Goal: Task Accomplishment & Management: Complete application form

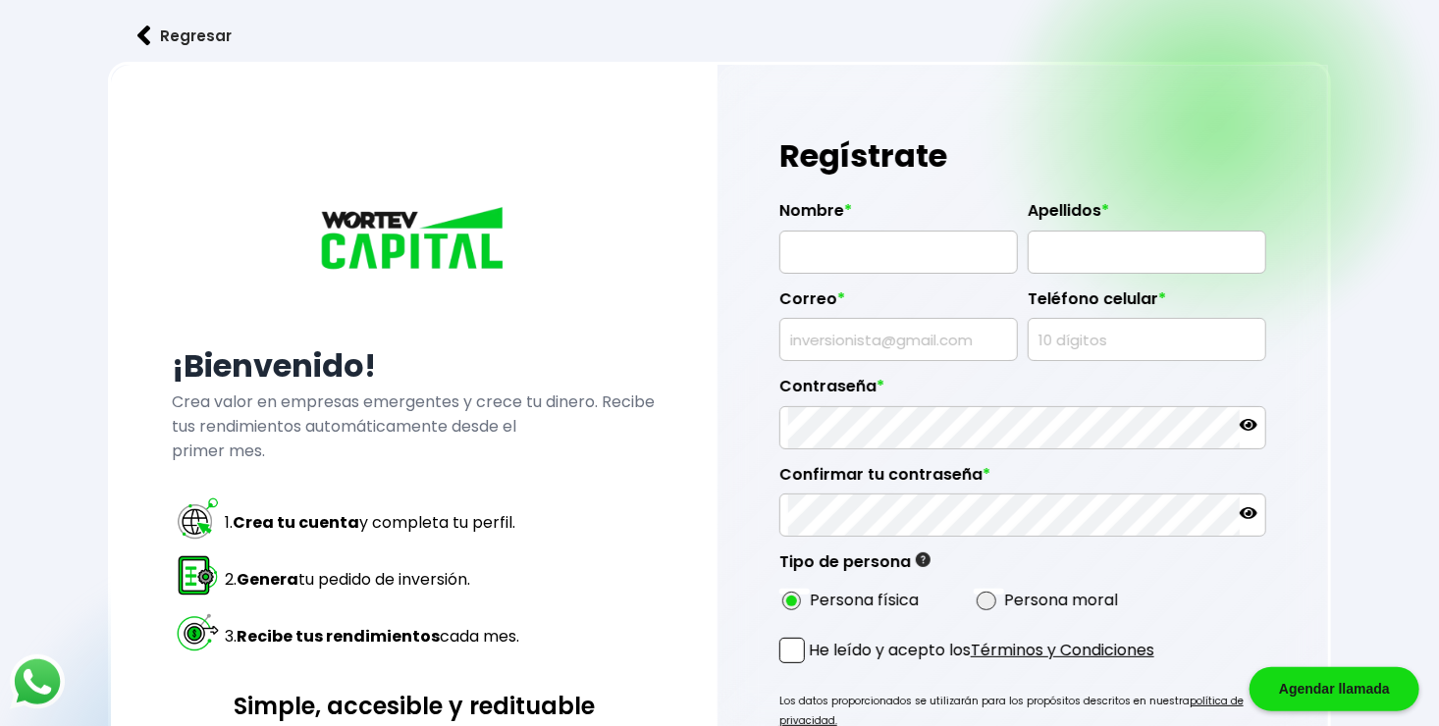
click at [929, 264] on input "text" at bounding box center [898, 252] width 221 height 41
type input "[PERSON_NAME]"
type input "FLORES"
type input "[EMAIL_ADDRESS][DOMAIN_NAME]"
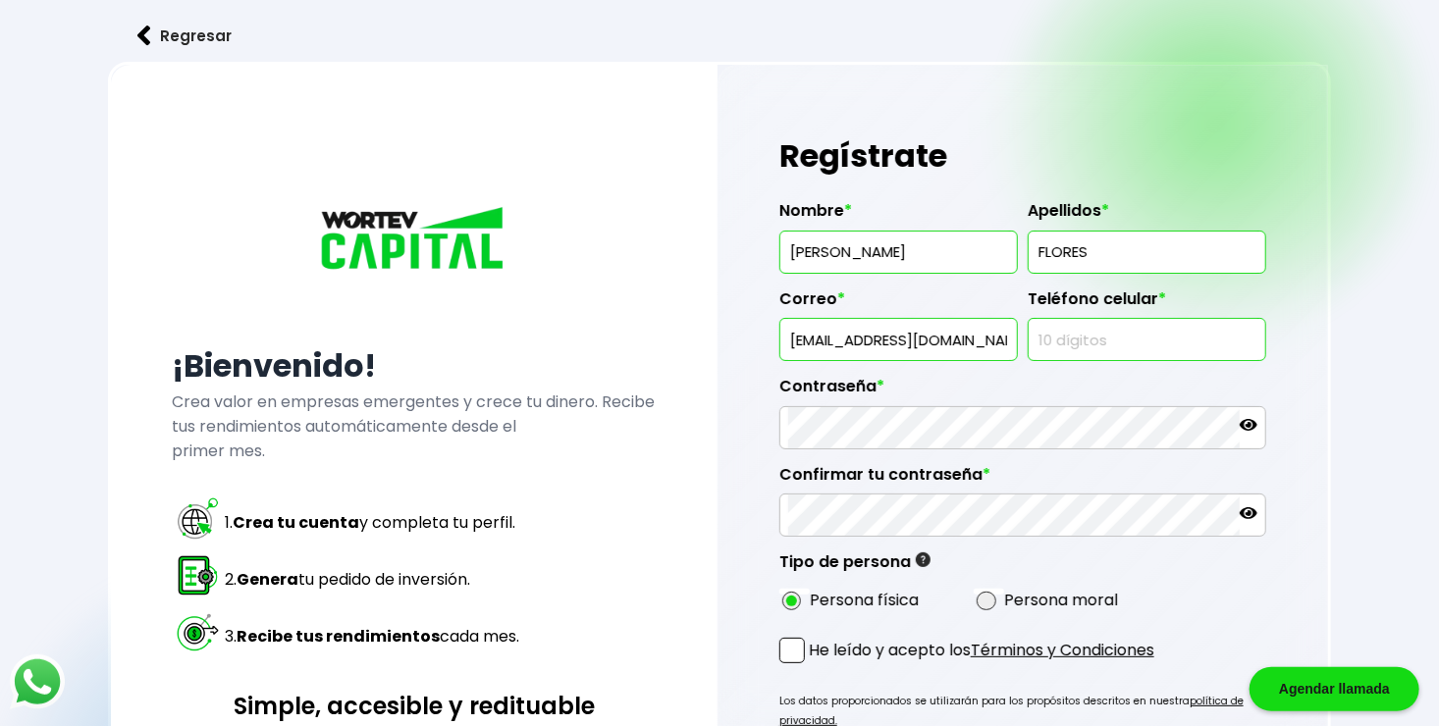
click at [1092, 345] on input "text" at bounding box center [1147, 339] width 221 height 41
type input "2215720018"
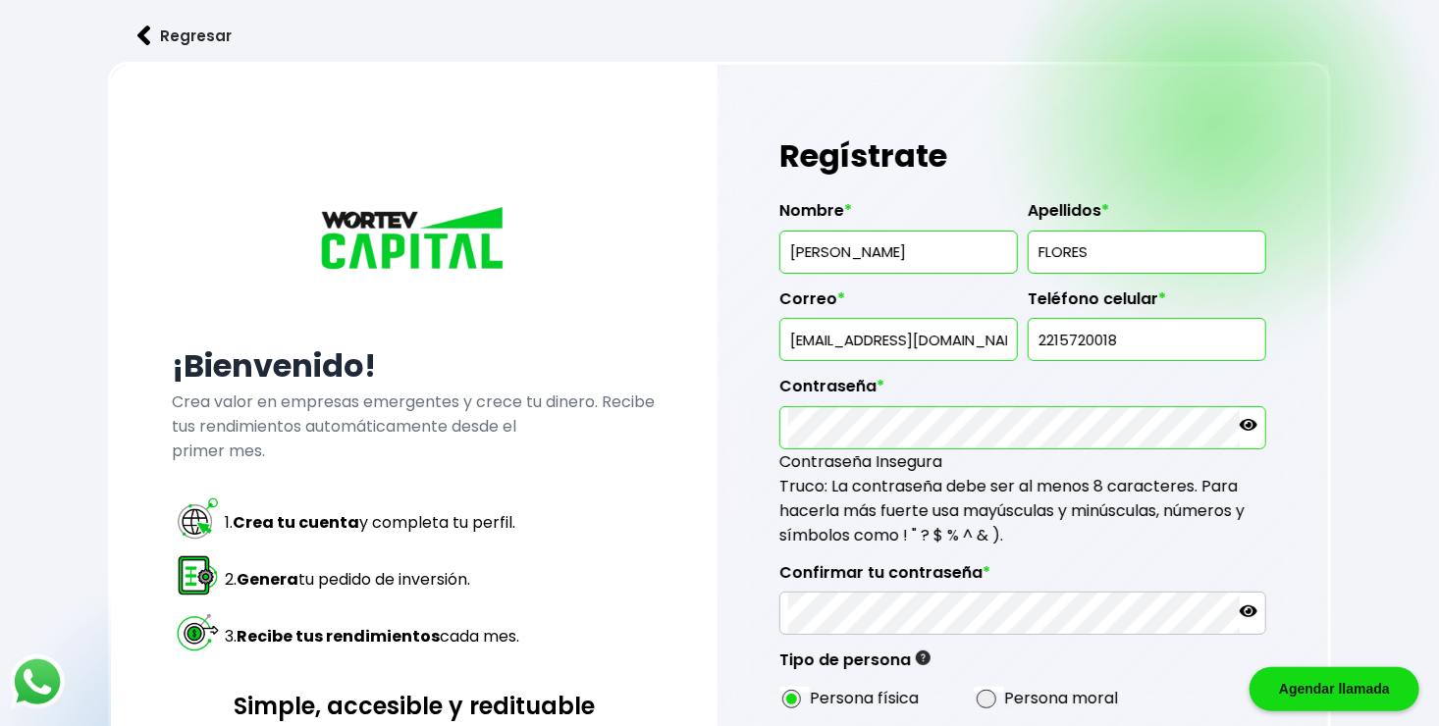
click at [1252, 425] on icon at bounding box center [1249, 425] width 18 height 12
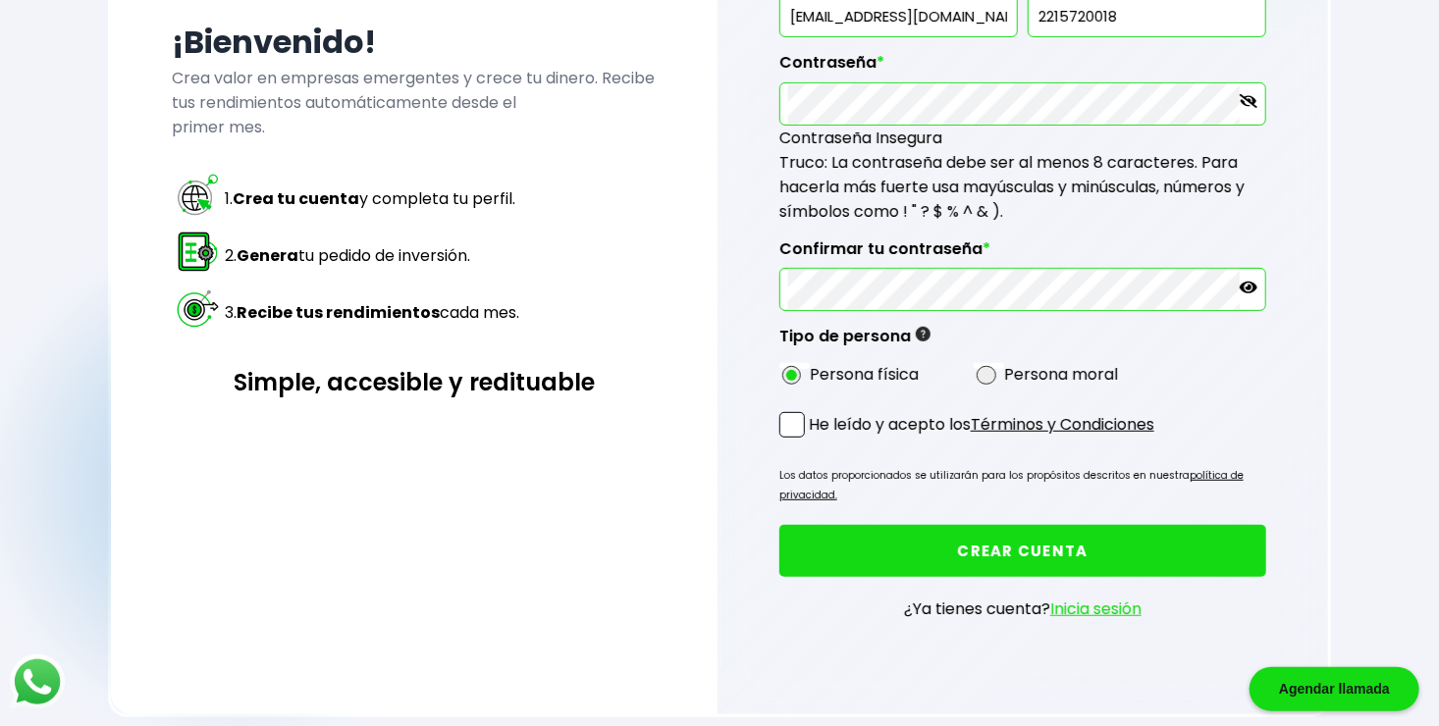
scroll to position [344, 0]
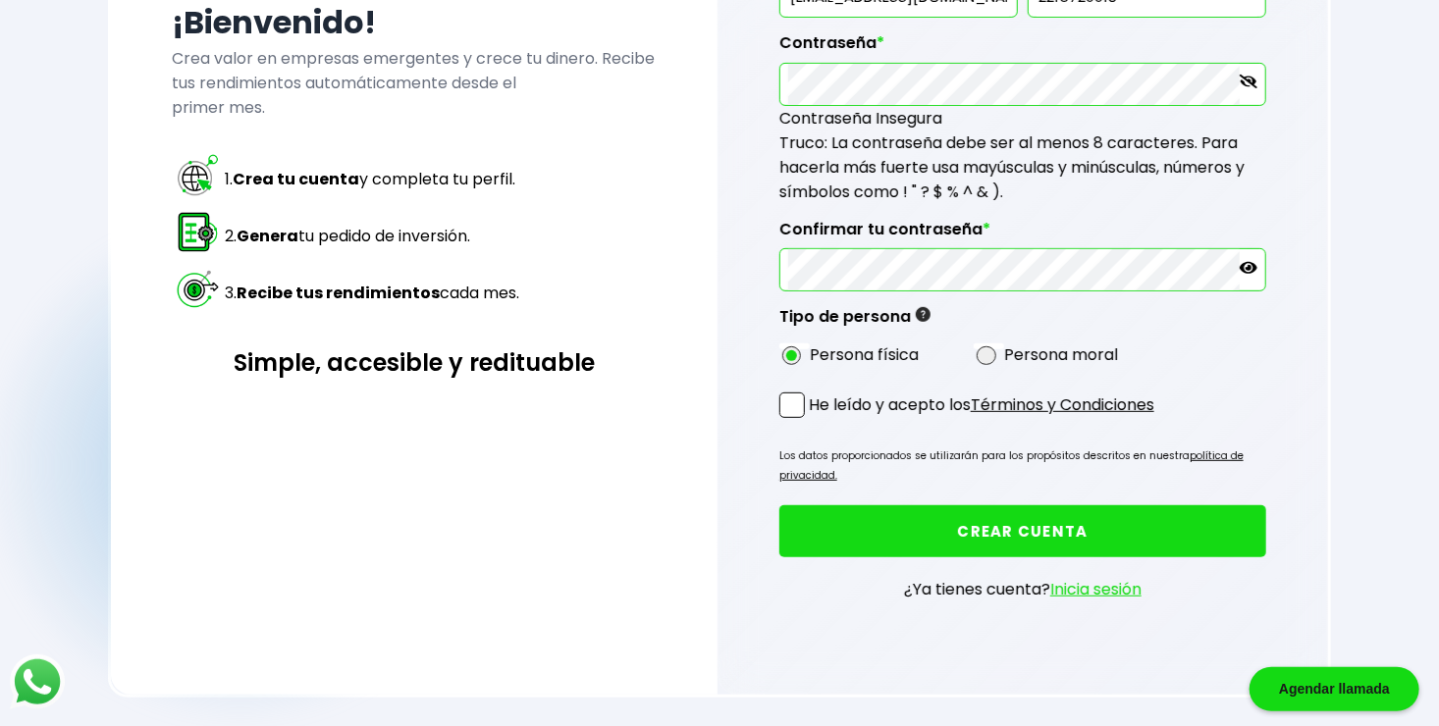
click at [1028, 544] on button "CREAR CUENTA" at bounding box center [1023, 532] width 487 height 52
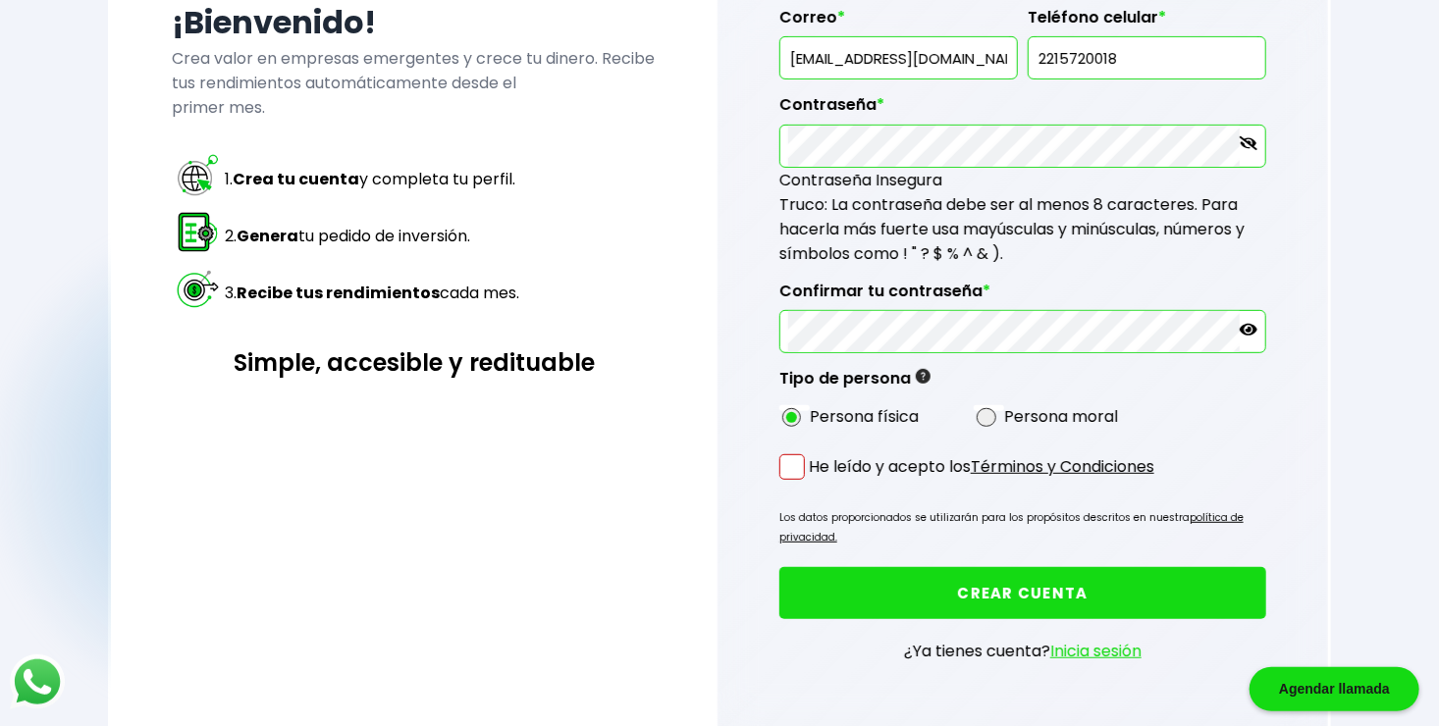
drag, startPoint x: 779, startPoint y: 460, endPoint x: 857, endPoint y: 516, distance: 96.4
click at [780, 460] on div "Regístrate Rellena los campos faltantes Nombre * [PERSON_NAME] * [PERSON_NAME] …" at bounding box center [1023, 239] width 611 height 1036
click at [795, 464] on span at bounding box center [793, 468] width 26 height 26
click at [813, 482] on input "He leído y acepto los Términos y Condiciones" at bounding box center [813, 482] width 0 height 0
click at [910, 587] on button "CREAR CUENTA" at bounding box center [1023, 593] width 487 height 52
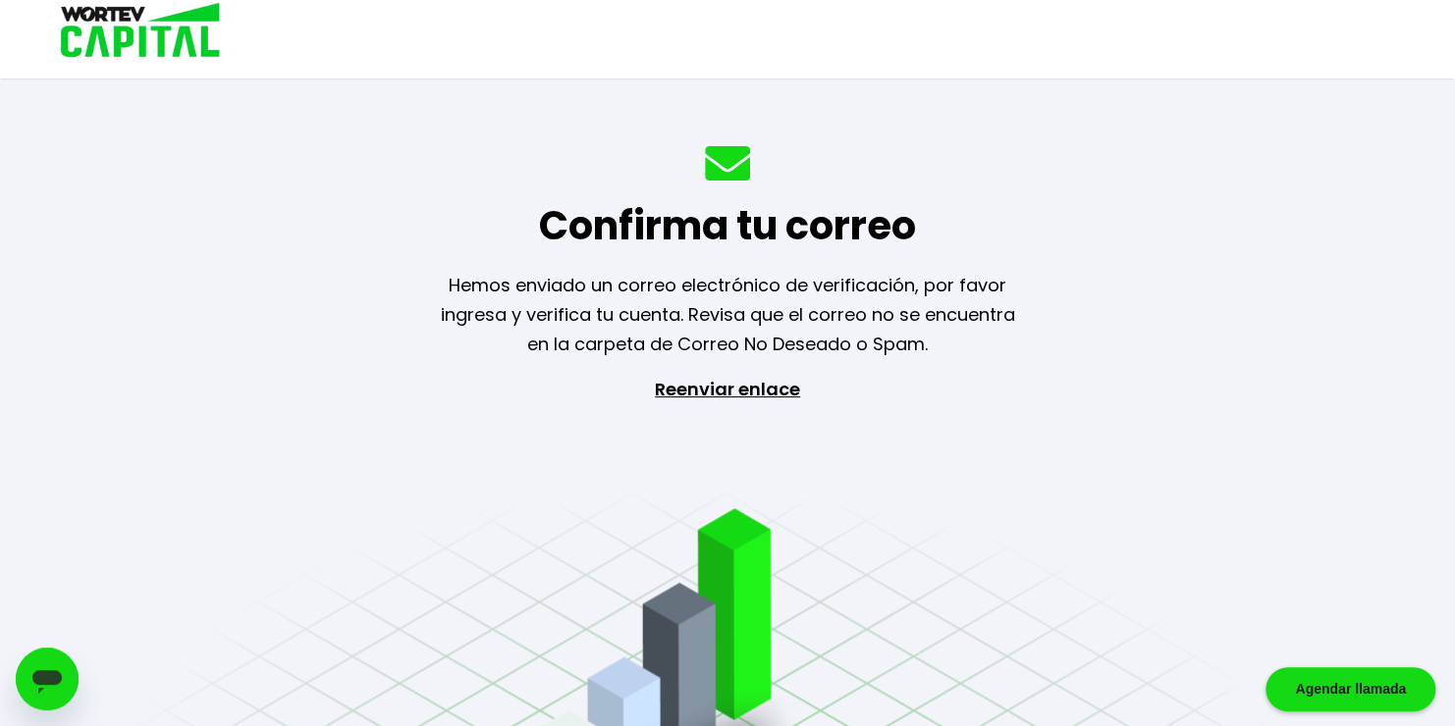
drag, startPoint x: 725, startPoint y: 440, endPoint x: 728, endPoint y: 370, distance: 69.8
click at [728, 370] on div "Confirma tu correo Hemos enviado un correo electrónico de verificación, por fav…" at bounding box center [727, 363] width 1455 height 726
click at [751, 384] on p "Reenviar enlace" at bounding box center [727, 478] width 181 height 206
click at [1347, 691] on div "Agendar llamada" at bounding box center [1350, 690] width 170 height 44
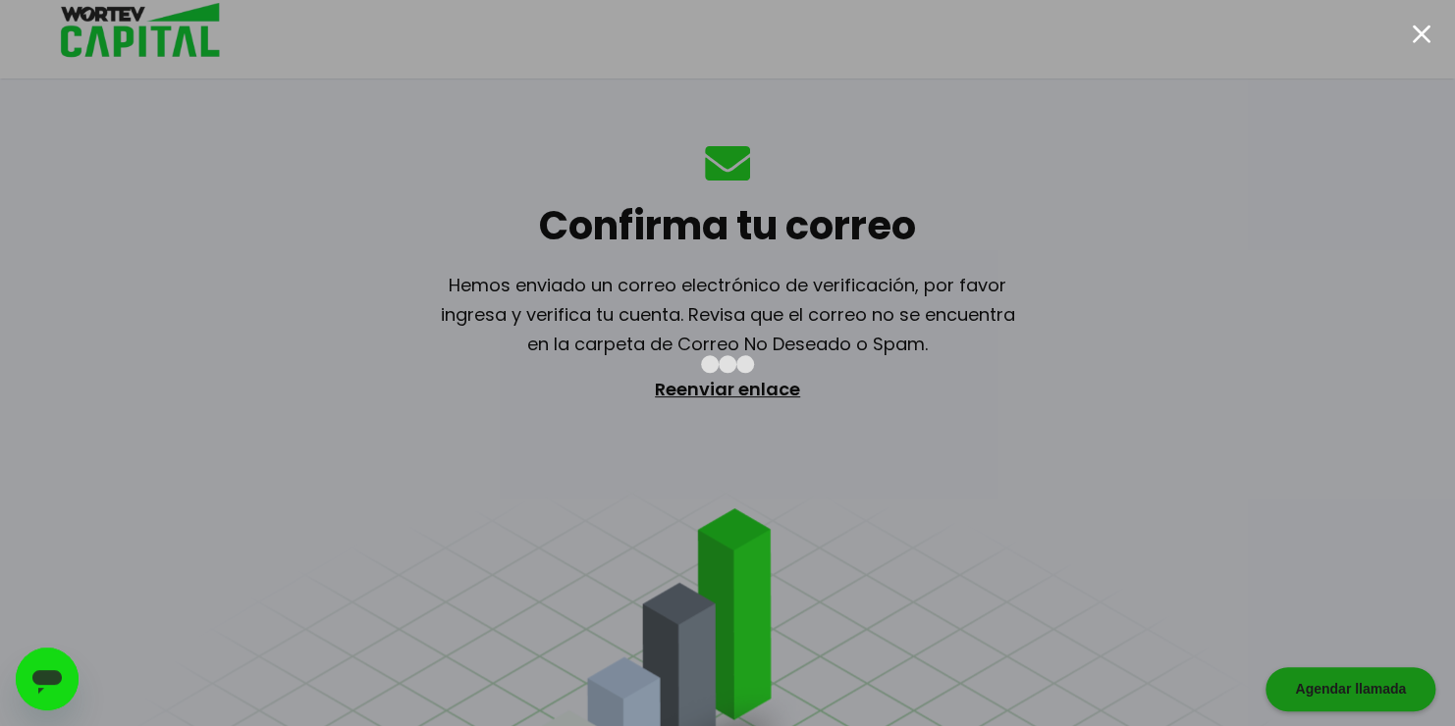
click at [1305, 277] on div at bounding box center [727, 363] width 1455 height 726
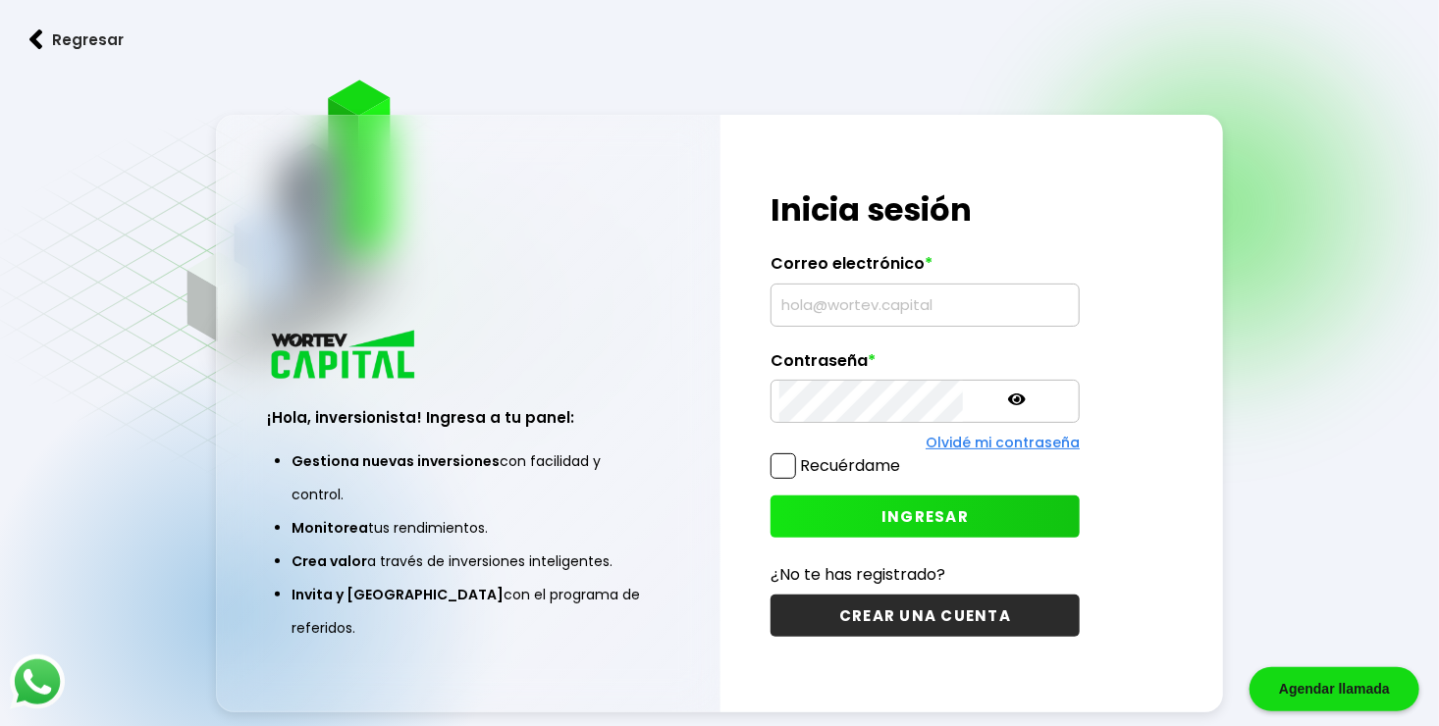
type input "[EMAIL_ADDRESS][DOMAIN_NAME]"
click at [1008, 393] on icon at bounding box center [1017, 400] width 18 height 18
click at [782, 464] on span at bounding box center [784, 467] width 26 height 26
click at [904, 457] on input "Recuérdame" at bounding box center [904, 457] width 0 height 0
click at [882, 518] on span "INGRESAR" at bounding box center [925, 517] width 87 height 21
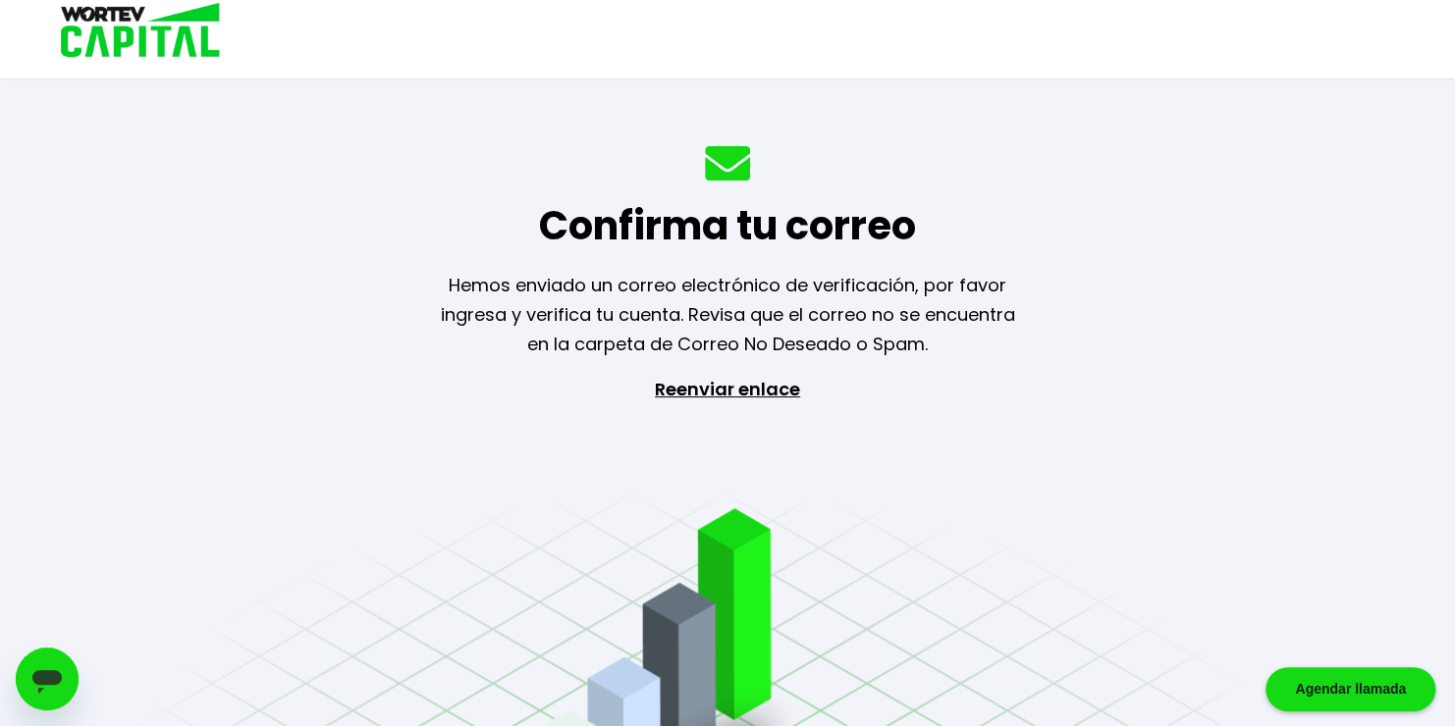
click at [739, 393] on p "Reenviar enlace" at bounding box center [727, 478] width 181 height 206
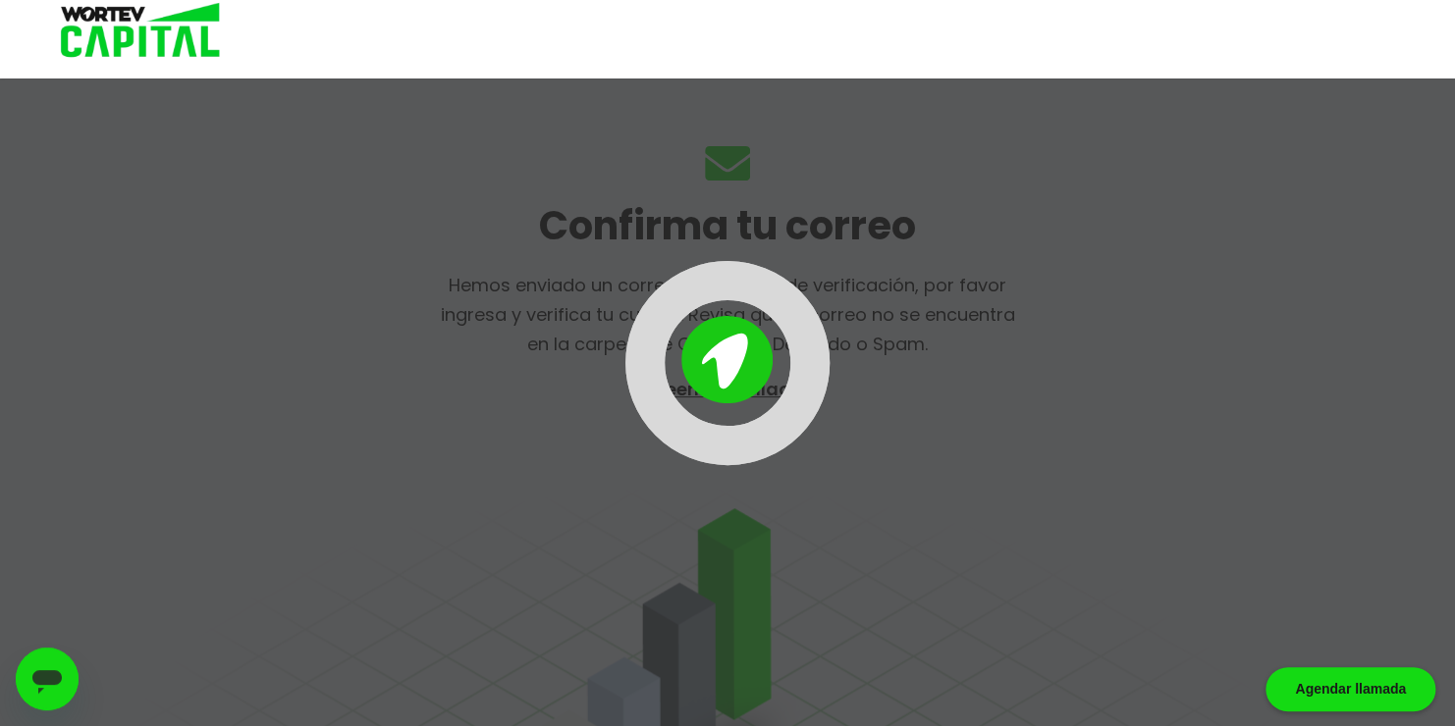
click at [743, 385] on img at bounding box center [726, 359] width 91 height 87
